Goal: Find specific page/section: Find specific page/section

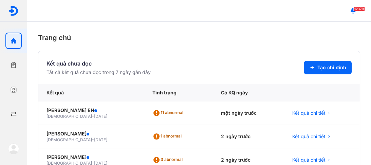
click at [271, 17] on div "12379" at bounding box center [199, 11] width 344 height 22
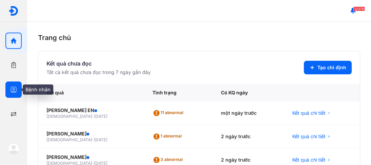
click at [10, 91] on icon "button" at bounding box center [13, 89] width 7 height 7
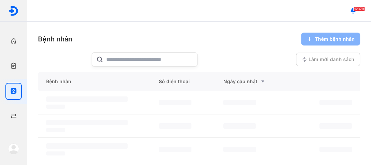
click at [117, 60] on input "text" at bounding box center [149, 60] width 87 height 14
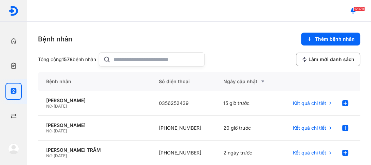
type input "*"
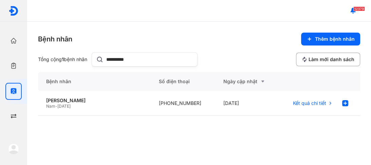
type input "**********"
click at [77, 102] on div "TRẦN QUỐC CƯỜNG" at bounding box center [94, 100] width 96 height 6
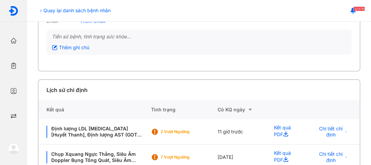
scroll to position [97, 0]
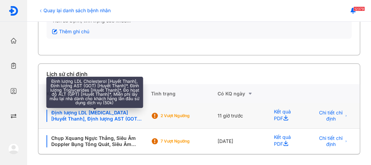
click at [99, 117] on div "Định lượng LDL Cholesterol [Huyết Thanh], Định lượng AST (GOT) [Huyết Thanh]*, …" at bounding box center [94, 116] width 96 height 12
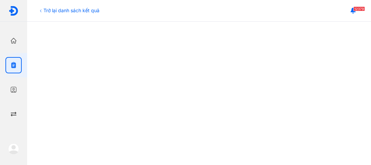
scroll to position [163, 0]
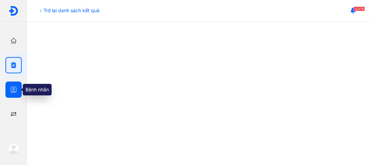
click at [12, 88] on icon "button" at bounding box center [13, 89] width 7 height 7
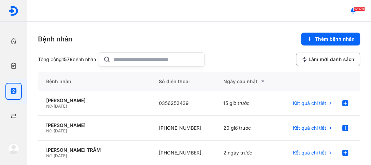
click at [145, 60] on input "text" at bounding box center [156, 60] width 87 height 14
type input "********"
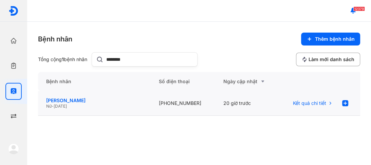
click at [65, 102] on div "LÊ THỊ XUÂN LAN" at bounding box center [94, 100] width 96 height 6
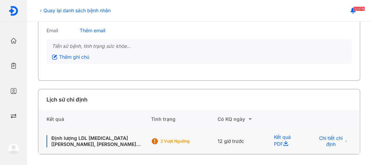
scroll to position [72, 0]
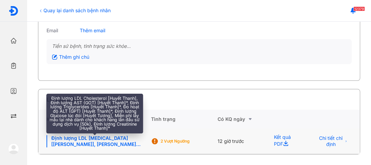
click at [99, 140] on div "Định lượng LDL [MEDICAL_DATA] [[PERSON_NAME]], [PERSON_NAME] AST (GOT) [[PERSON…" at bounding box center [94, 141] width 96 height 12
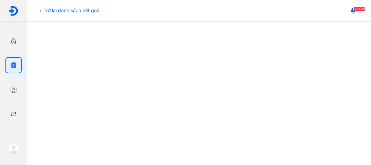
scroll to position [136, 0]
